Goal: Task Accomplishment & Management: Manage account settings

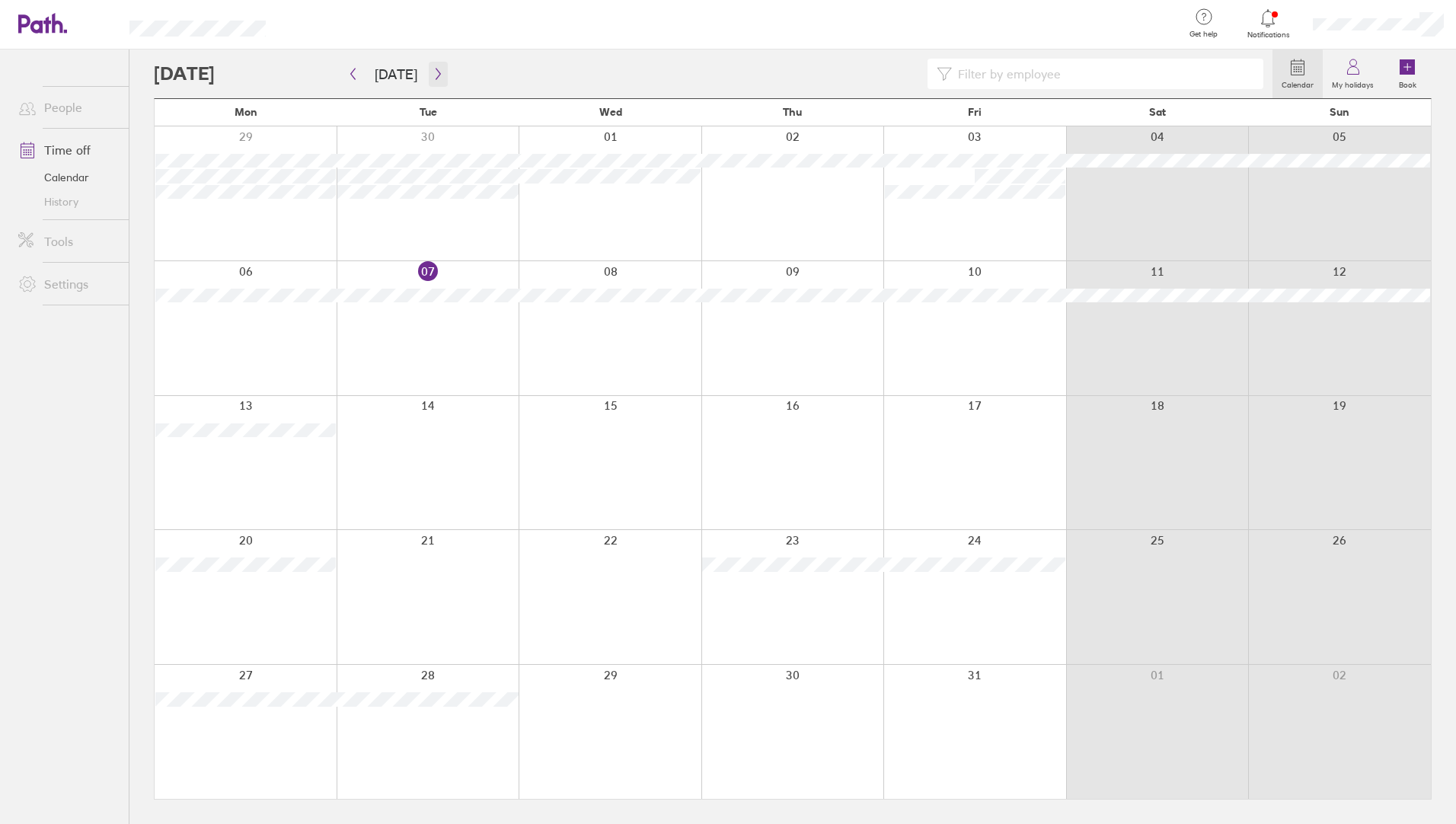
click at [439, 77] on button "button" at bounding box center [438, 74] width 19 height 25
click at [1266, 36] on span "Notifications" at bounding box center [1268, 34] width 50 height 9
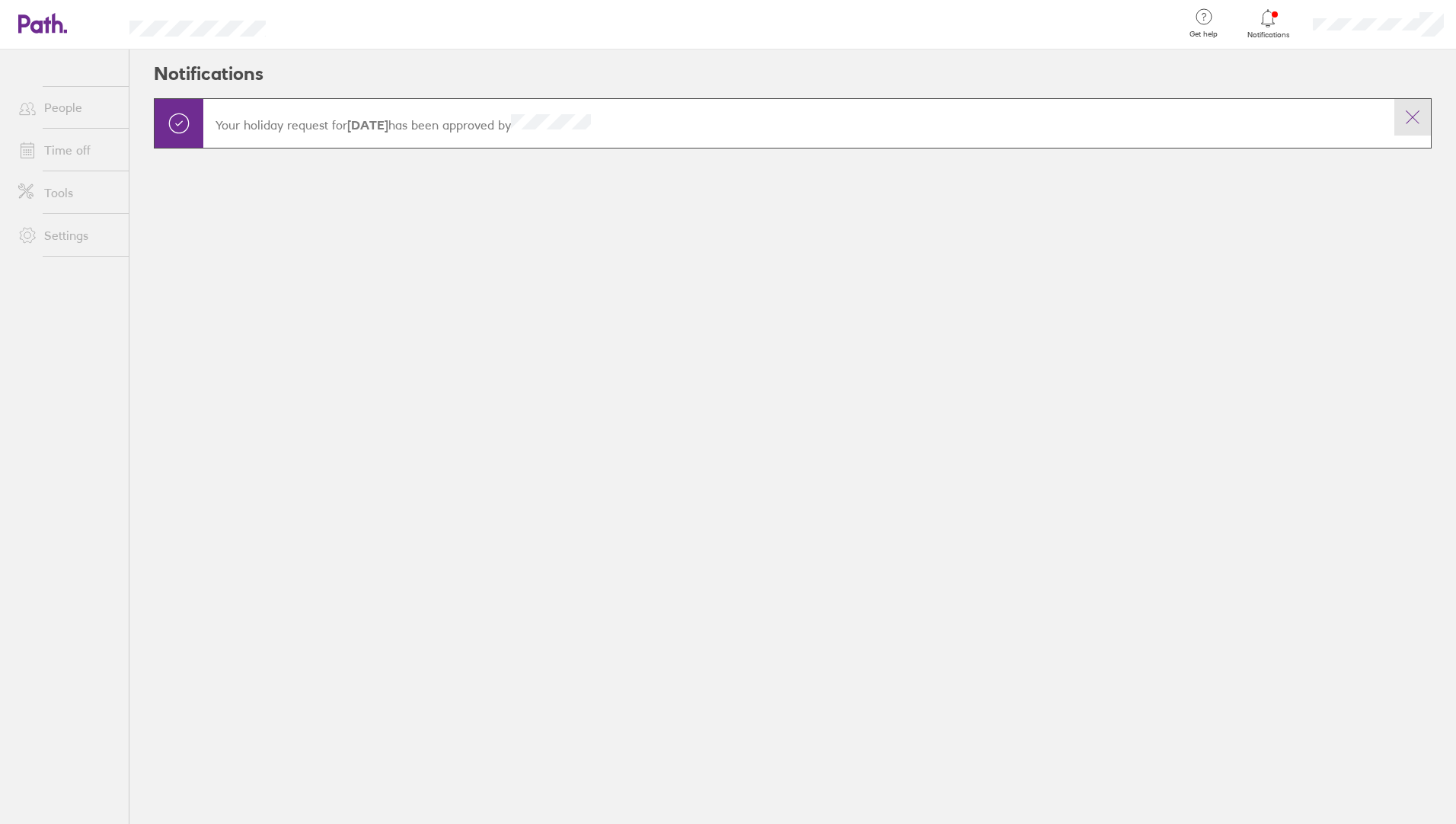
click at [1421, 120] on icon at bounding box center [1412, 117] width 18 height 18
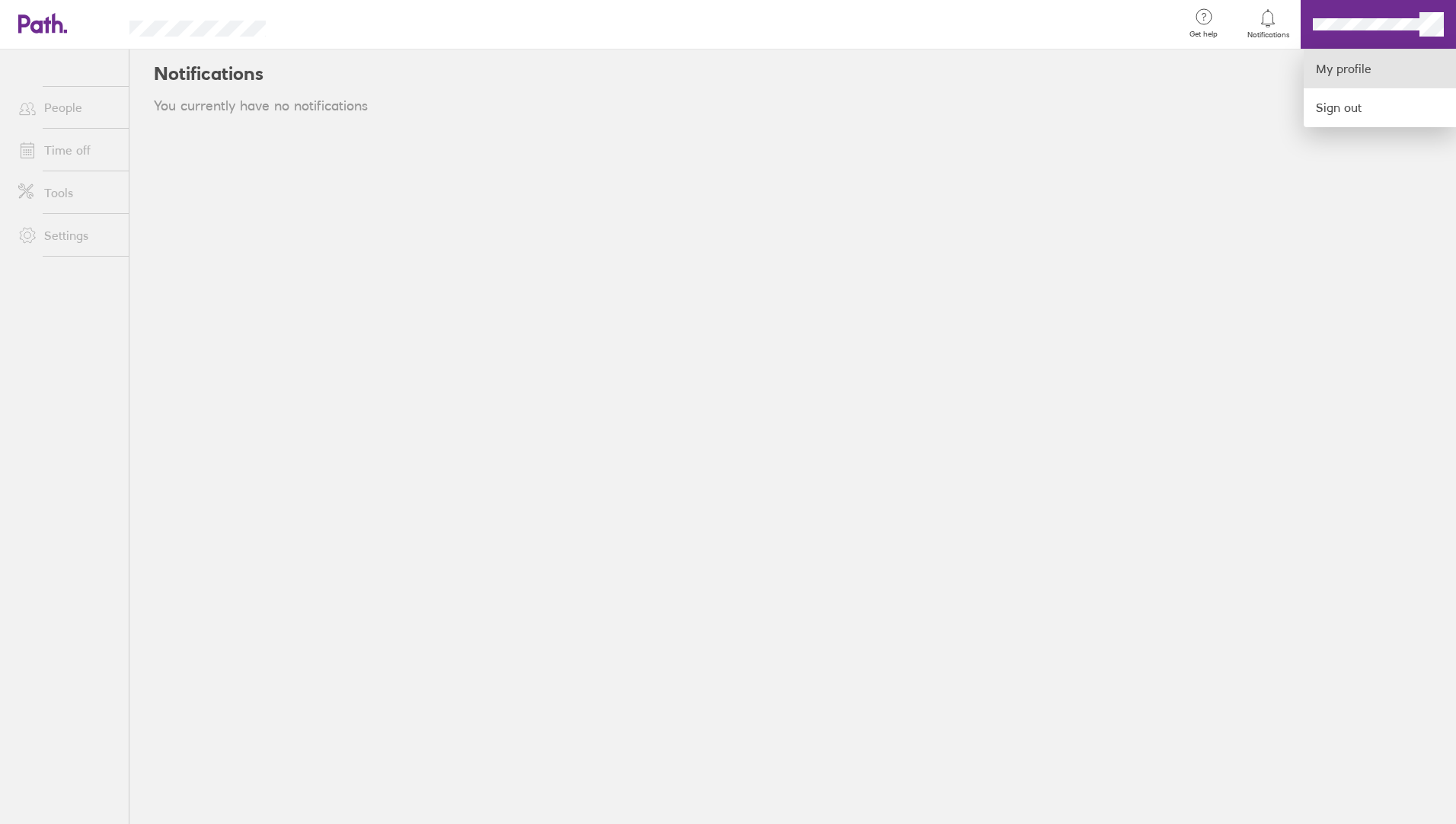
click at [1384, 74] on link "My profile" at bounding box center [1379, 69] width 152 height 39
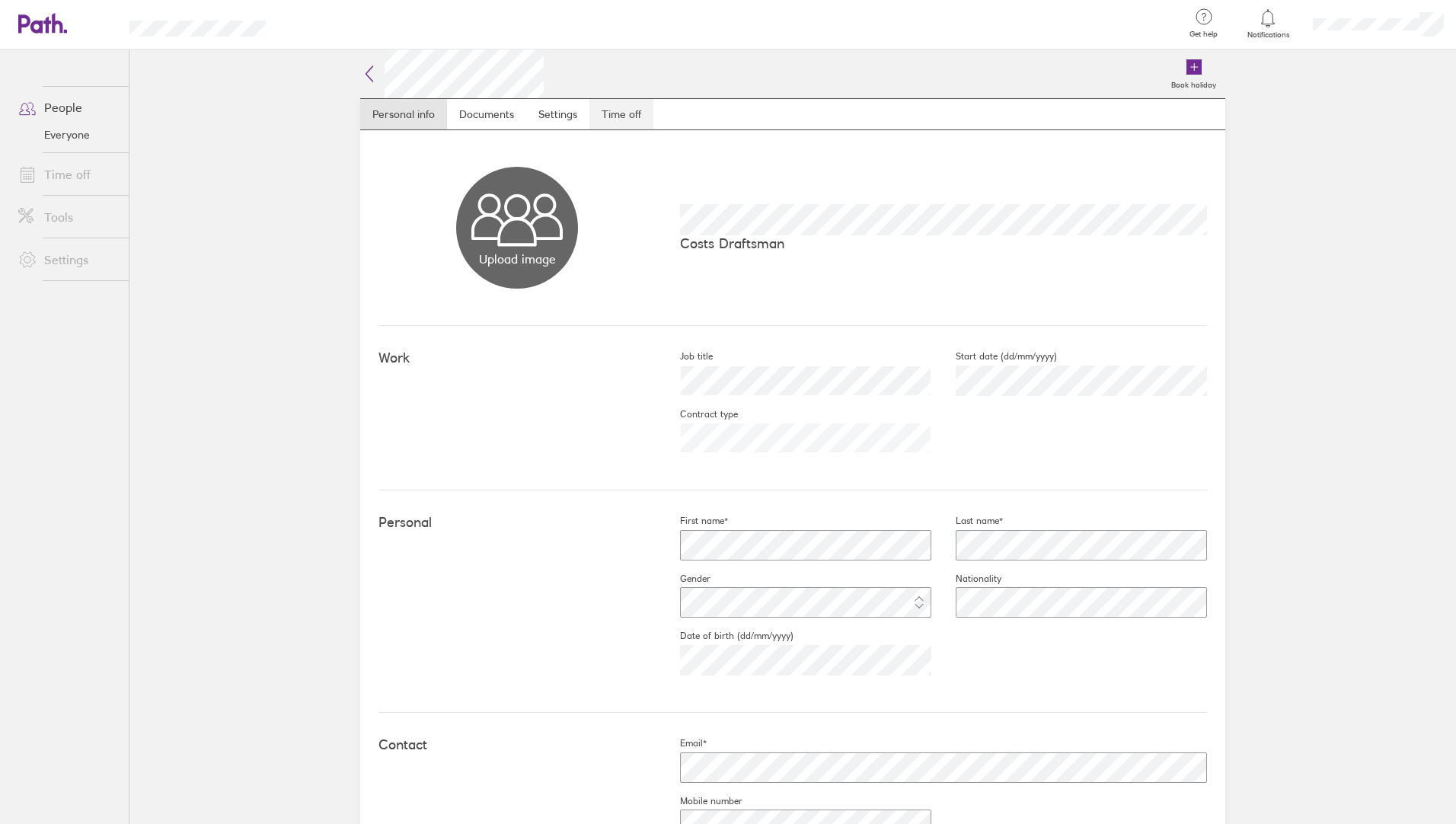
click at [622, 114] on link "Time off" at bounding box center [621, 113] width 64 height 30
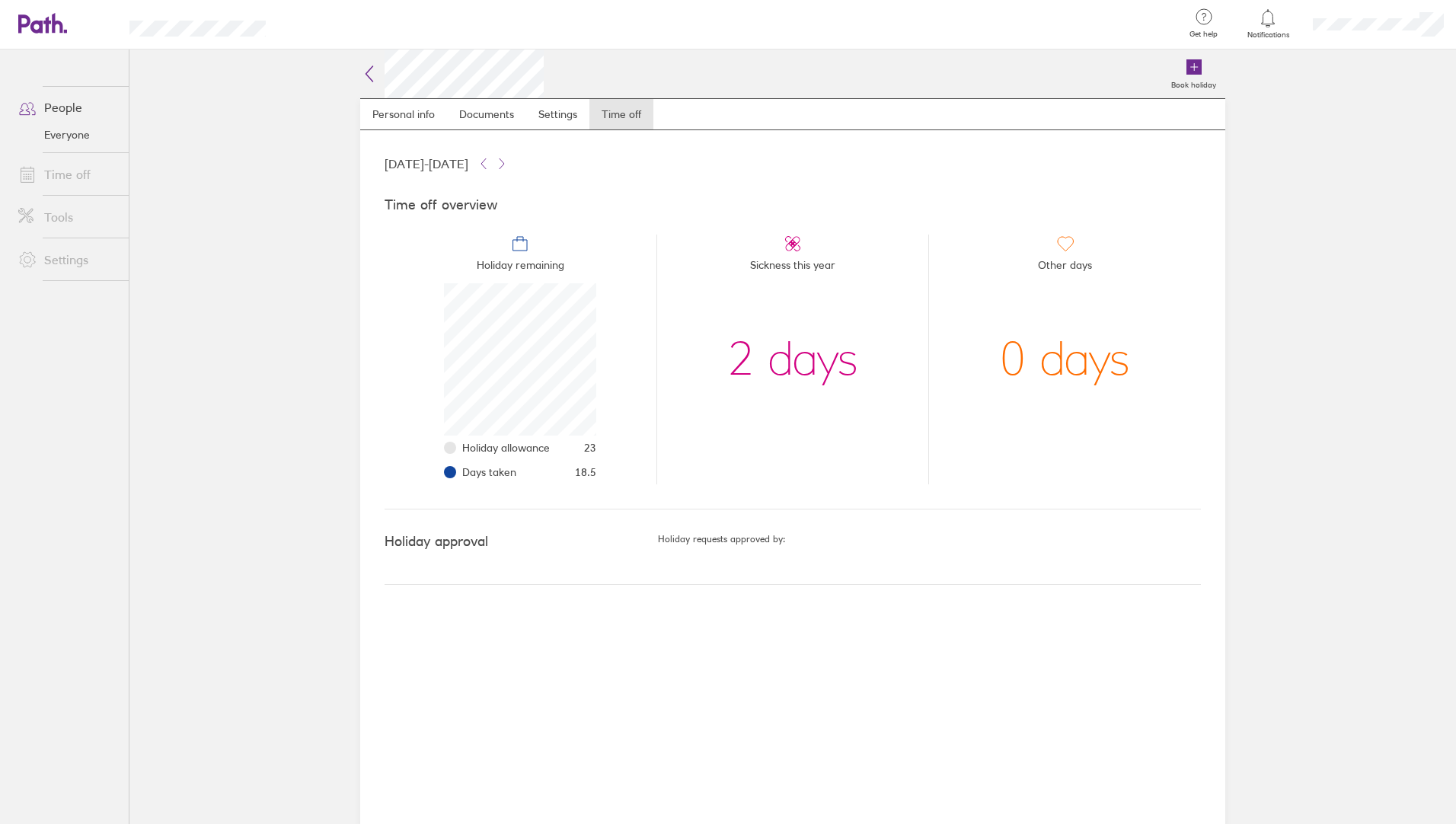
scroll to position [152, 152]
click at [412, 122] on link "Personal info" at bounding box center [403, 113] width 87 height 30
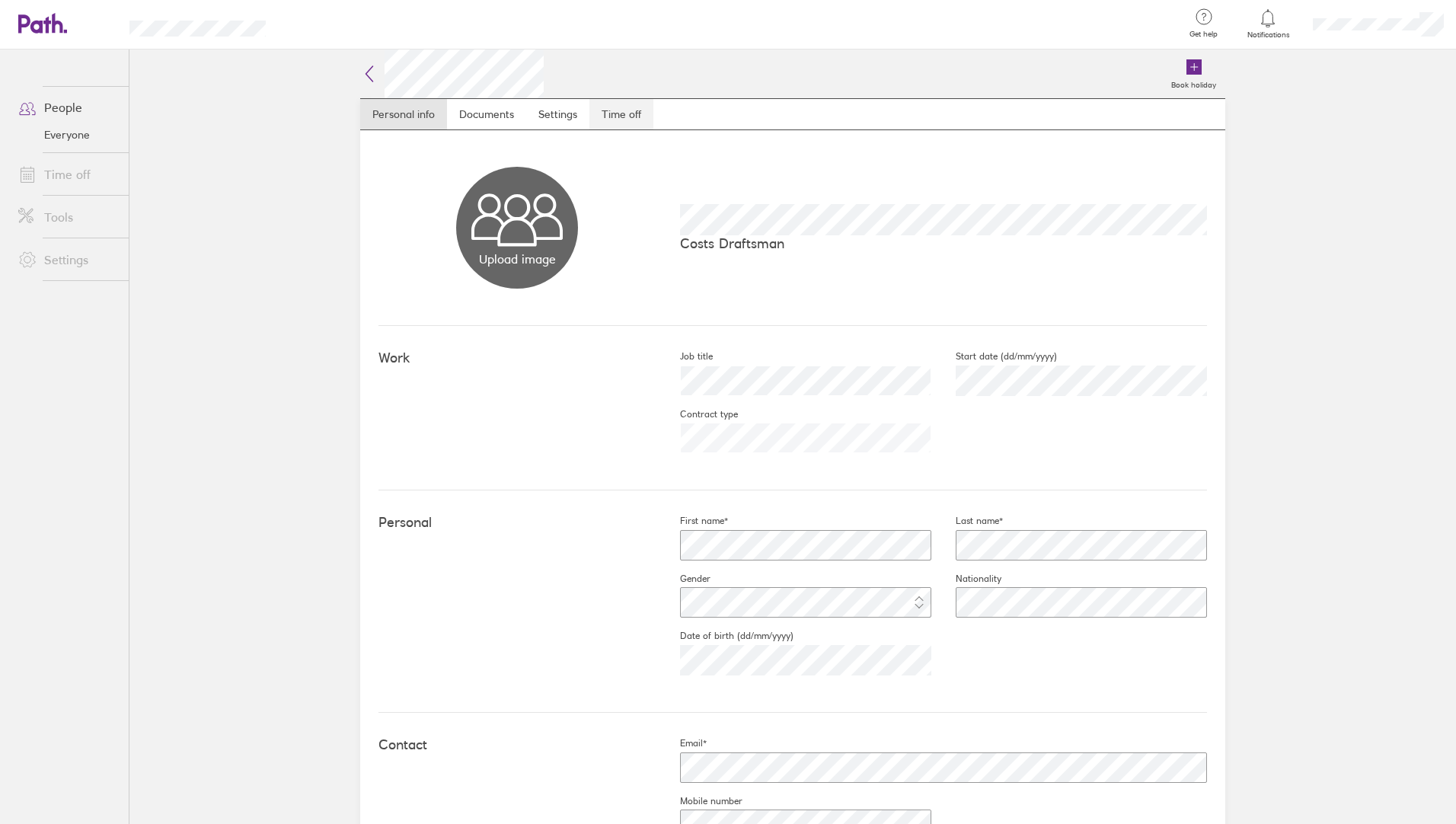
click at [630, 114] on link "Time off" at bounding box center [621, 113] width 64 height 30
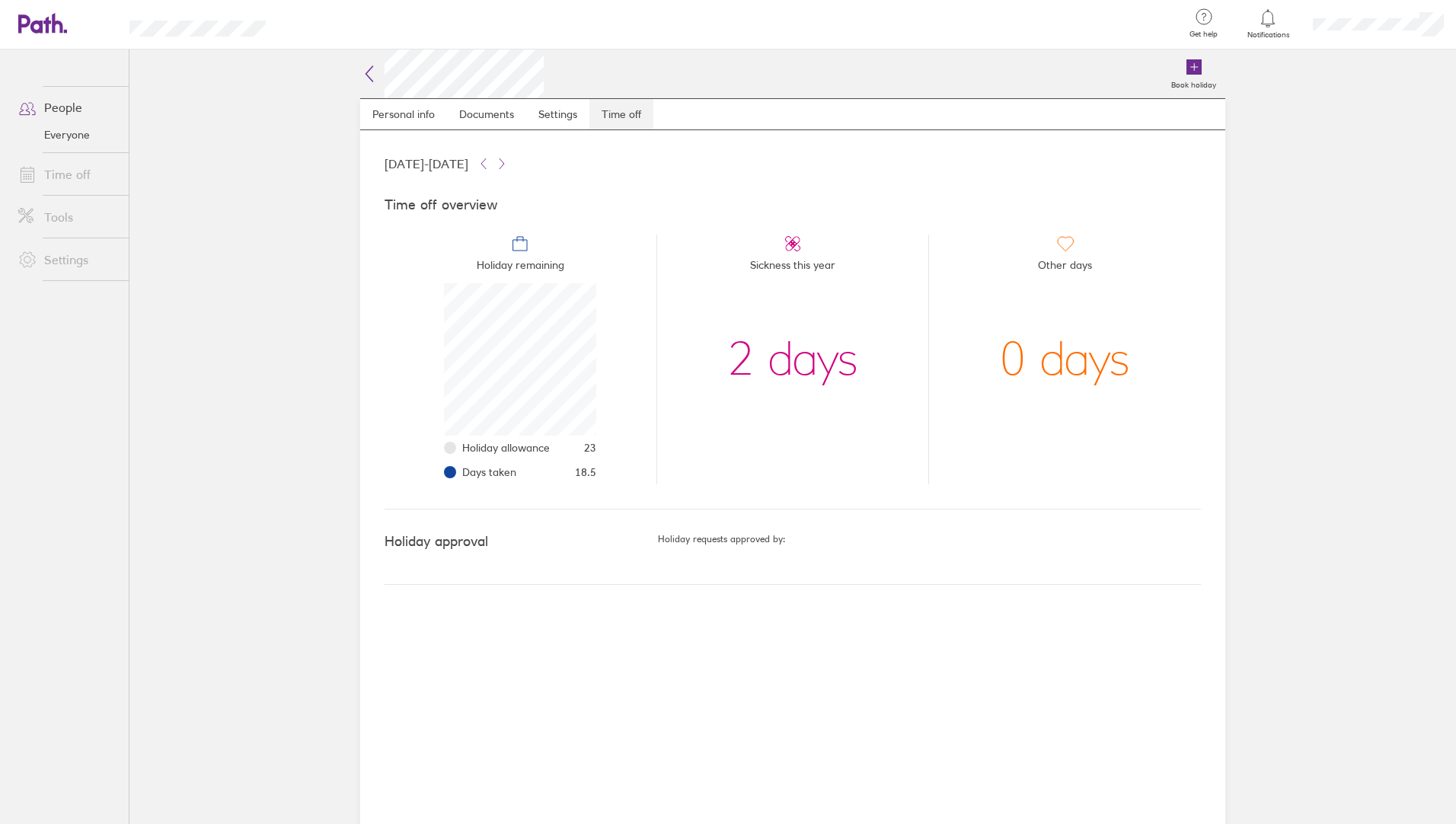
scroll to position [152, 152]
